Goal: Task Accomplishment & Management: Manage account settings

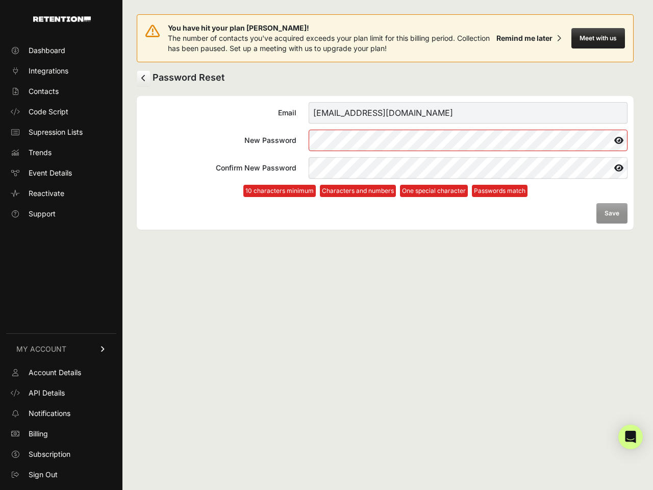
click at [598, 38] on button "Meet with us" at bounding box center [599, 38] width 54 height 20
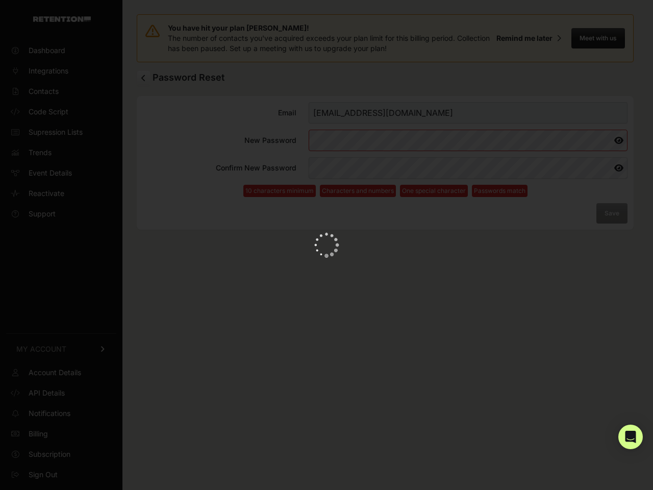
click at [619, 140] on icon at bounding box center [618, 140] width 17 height 16
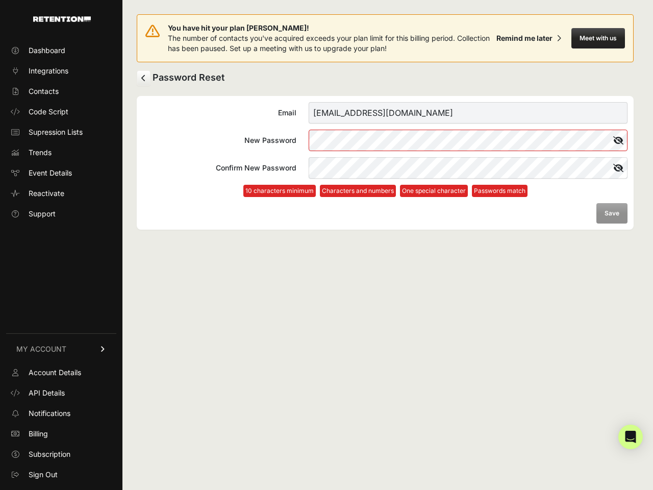
click at [619, 168] on icon at bounding box center [618, 168] width 18 height 16
click at [612, 213] on form "Email [EMAIL_ADDRESS][DOMAIN_NAME] New Password Confirm New Password 10 charact…" at bounding box center [385, 162] width 485 height 121
click at [631, 437] on icon "Open Intercom Messenger" at bounding box center [631, 437] width 11 height 12
